Goal: Task Accomplishment & Management: Manage account settings

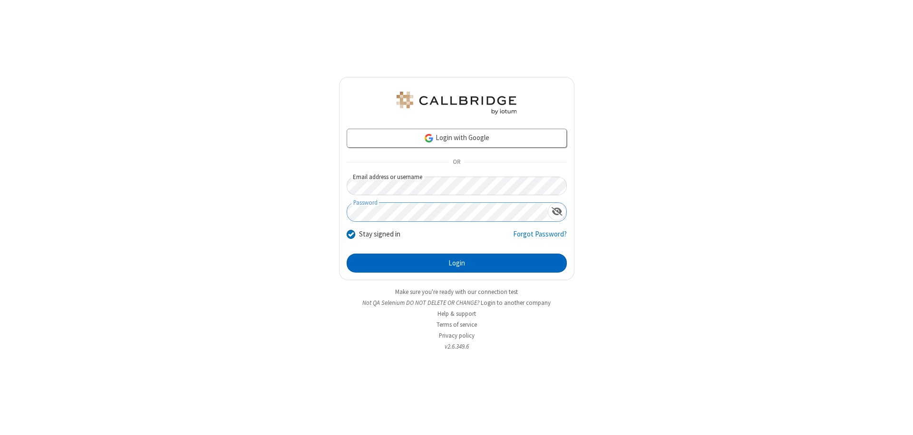
click at [456, 263] on button "Login" at bounding box center [456, 263] width 220 height 19
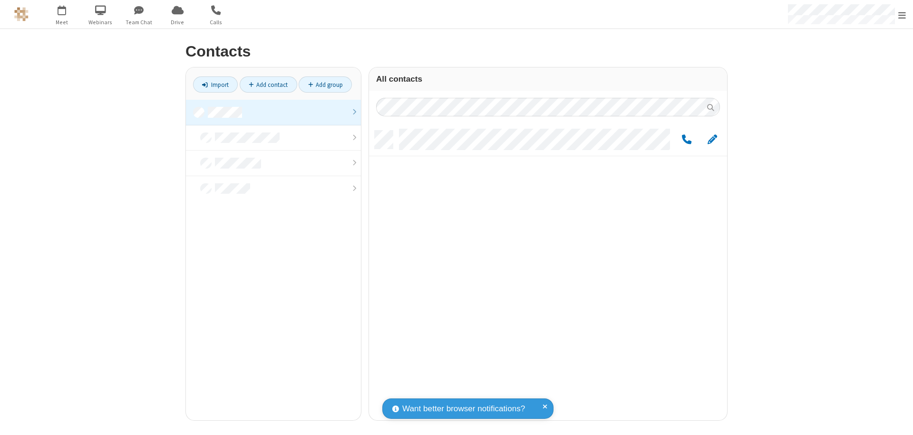
scroll to position [290, 351]
click at [273, 112] on link at bounding box center [273, 113] width 175 height 26
click at [712, 139] on span "Edit" at bounding box center [712, 140] width 10 height 12
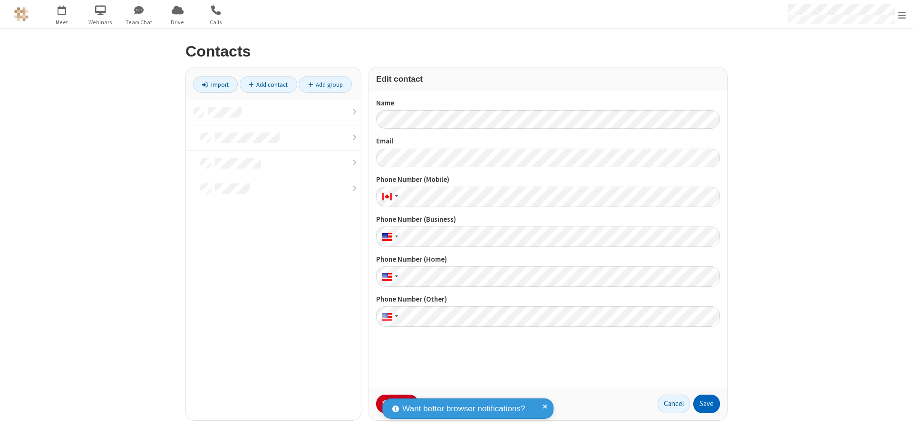
click at [706, 404] on button "Save" at bounding box center [706, 404] width 27 height 19
